Goal: Task Accomplishment & Management: Manage account settings

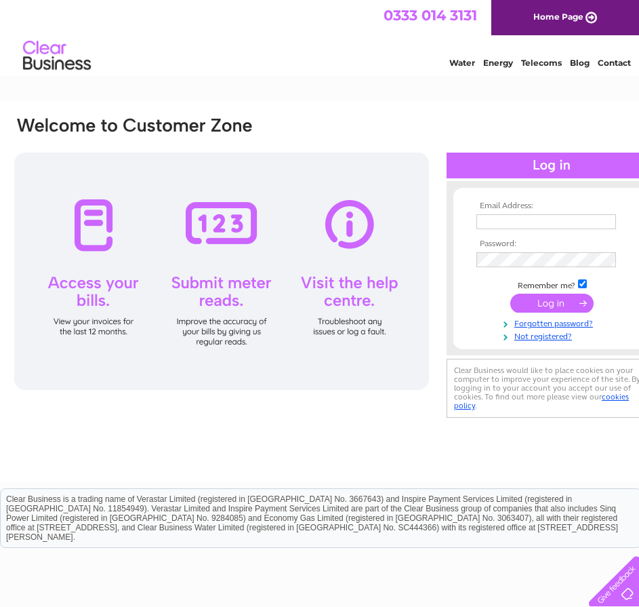
click at [496, 218] on input "text" at bounding box center [547, 221] width 140 height 15
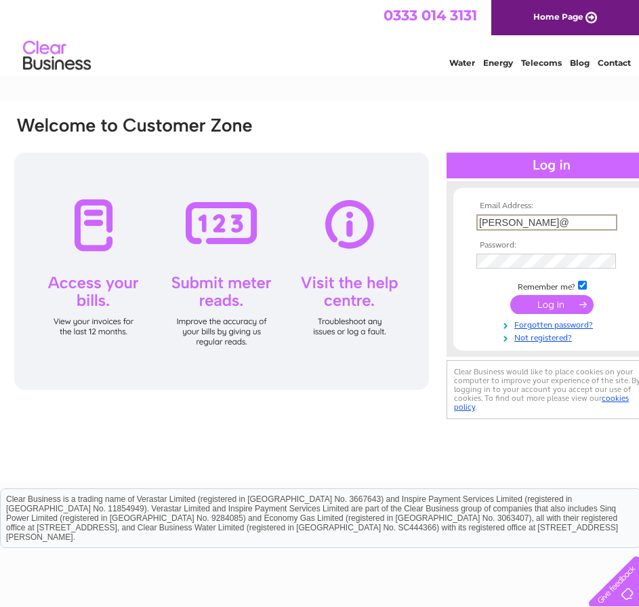
type input "[PERSON_NAME][EMAIL_ADDRESS][DOMAIN_NAME]"
click at [511, 295] on input "submit" at bounding box center [552, 304] width 83 height 19
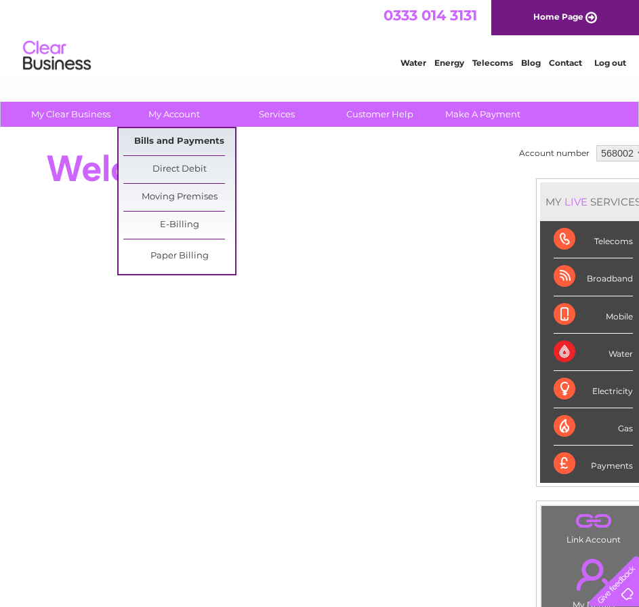
click at [169, 140] on link "Bills and Payments" at bounding box center [179, 141] width 112 height 27
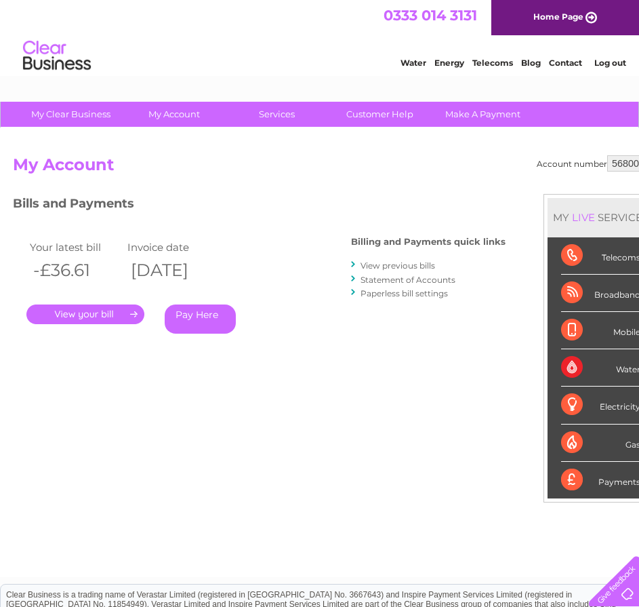
click at [619, 165] on select "568002 932345" at bounding box center [632, 163] width 51 height 16
select select "932345"
click at [607, 155] on select "568002 932345" at bounding box center [632, 163] width 51 height 16
click at [405, 262] on link "View previous bills" at bounding box center [398, 265] width 75 height 10
